Goal: Transaction & Acquisition: Purchase product/service

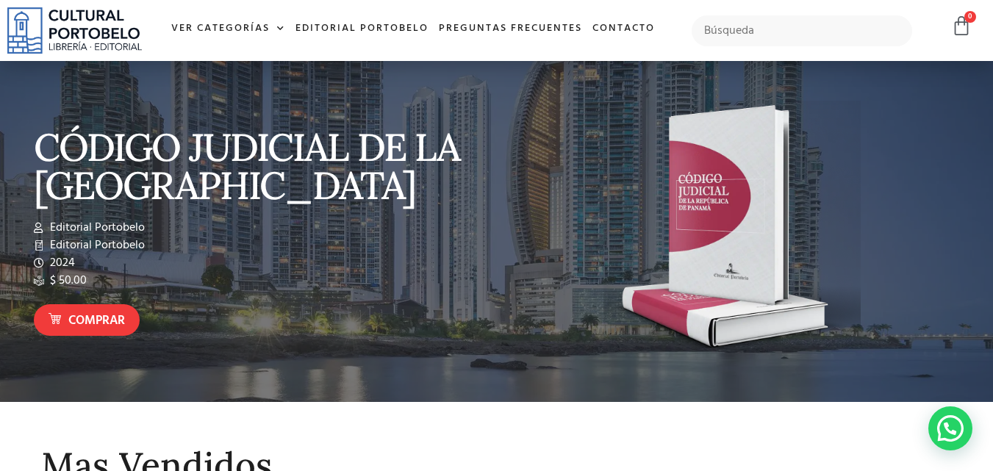
click at [736, 256] on img at bounding box center [731, 232] width 257 height 262
click at [68, 314] on span "Comprar" at bounding box center [96, 321] width 57 height 19
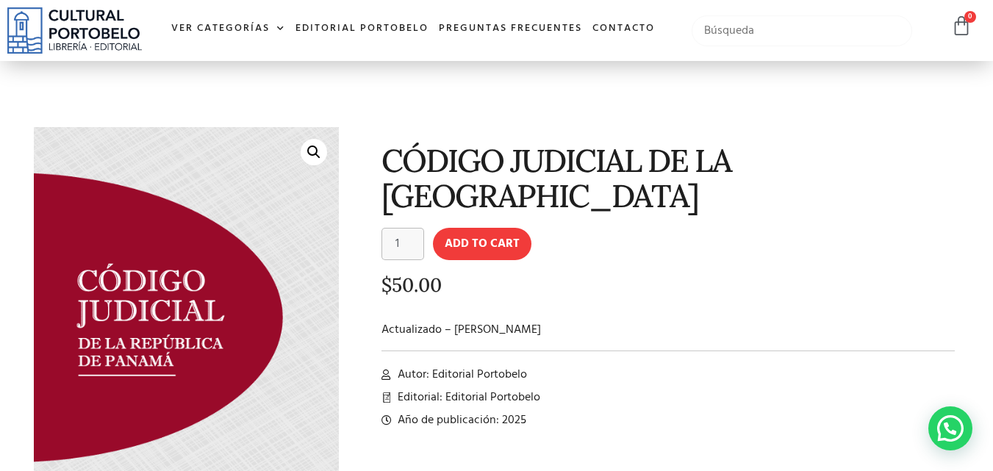
click at [742, 32] on input "text" at bounding box center [801, 30] width 221 height 31
type input "codigo judicial"
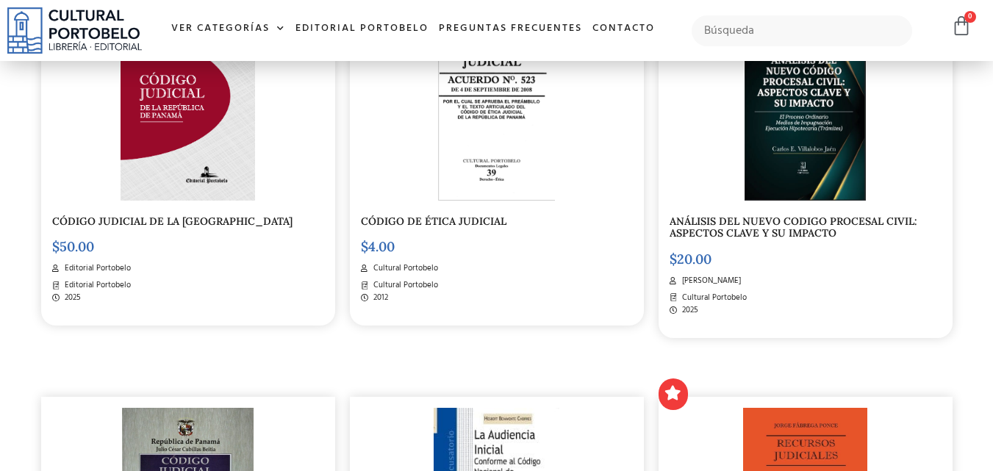
scroll to position [449, 0]
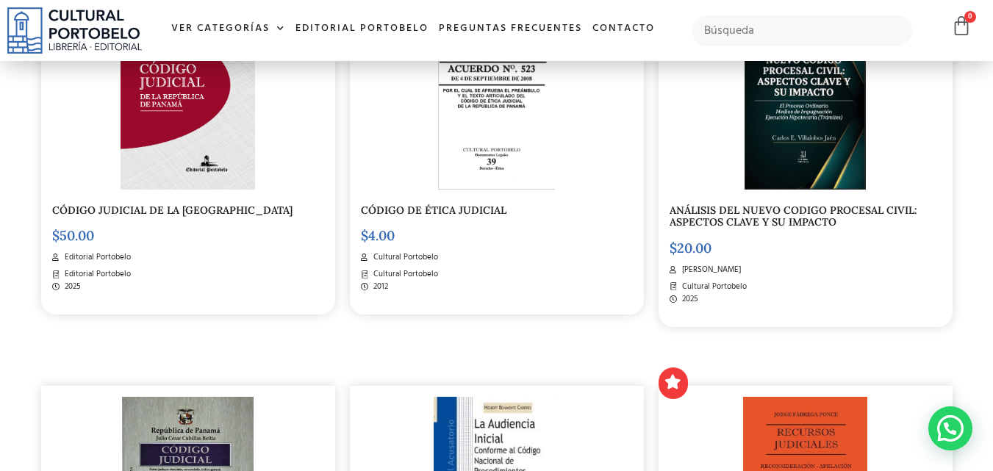
click at [238, 211] on link "CÓDIGO JUDICIAL DE LA [GEOGRAPHIC_DATA]" at bounding box center [172, 210] width 240 height 13
